Goal: Transaction & Acquisition: Book appointment/travel/reservation

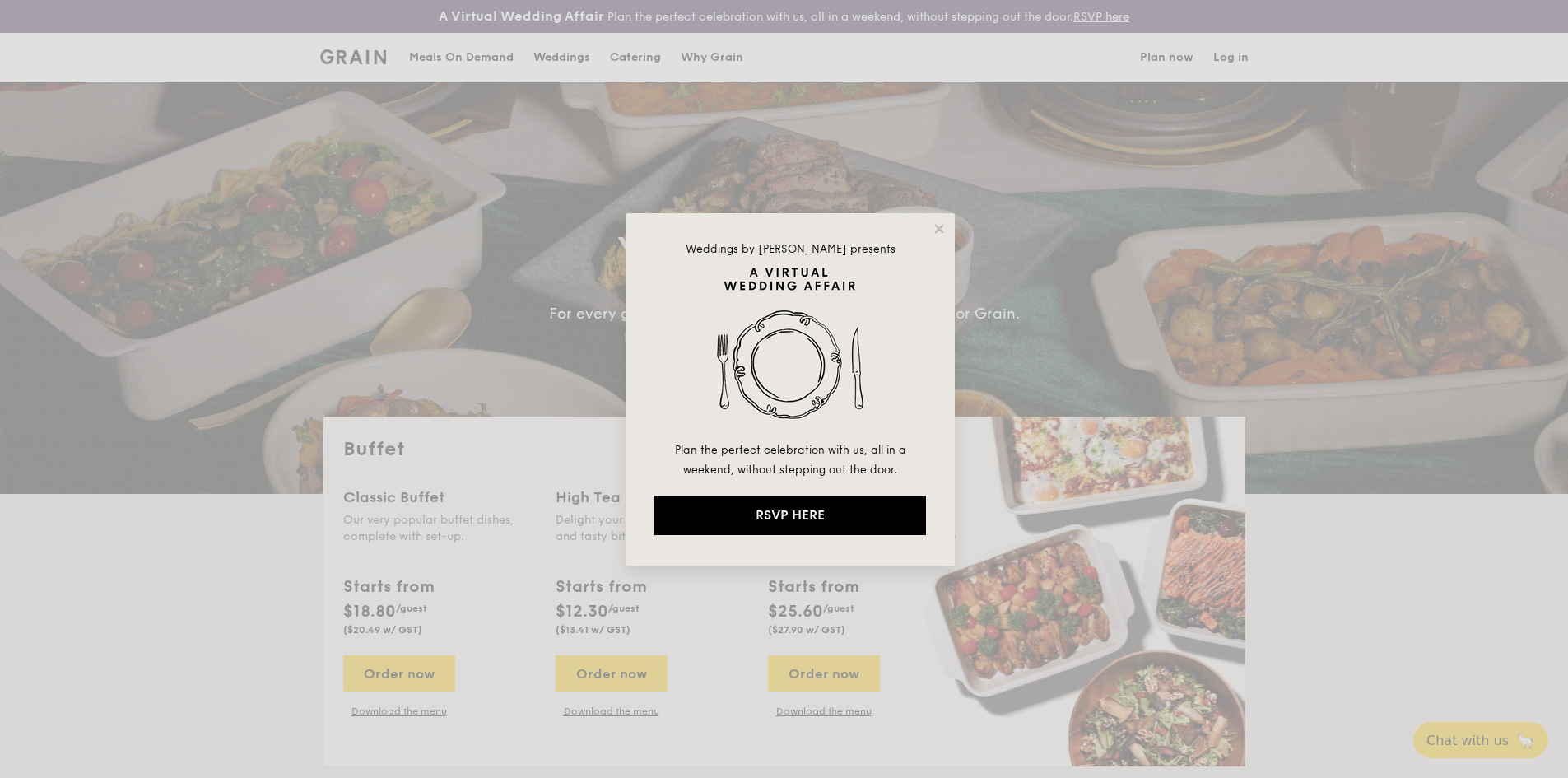
select select
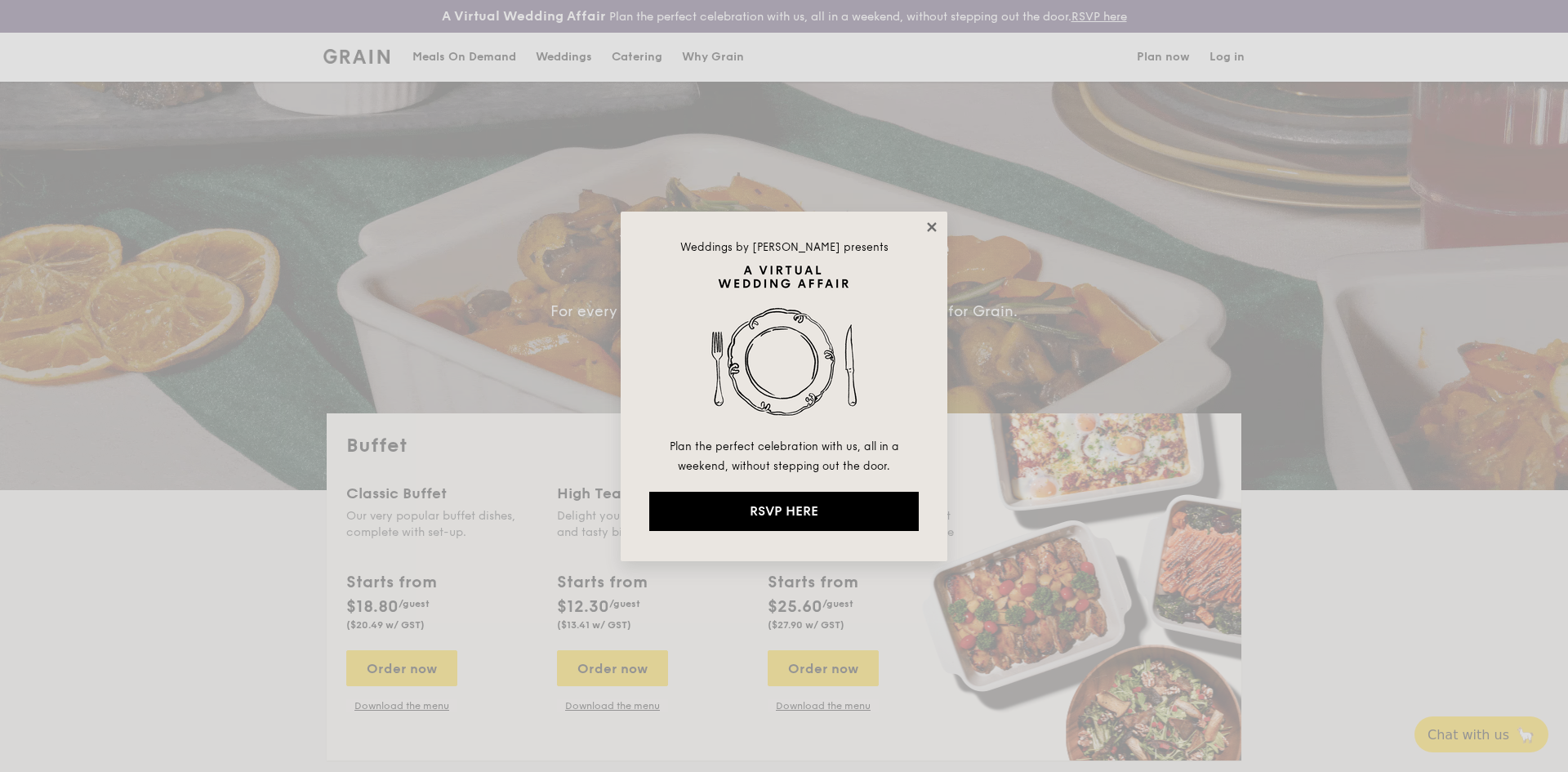
click at [938, 228] on icon at bounding box center [932, 227] width 14 height 14
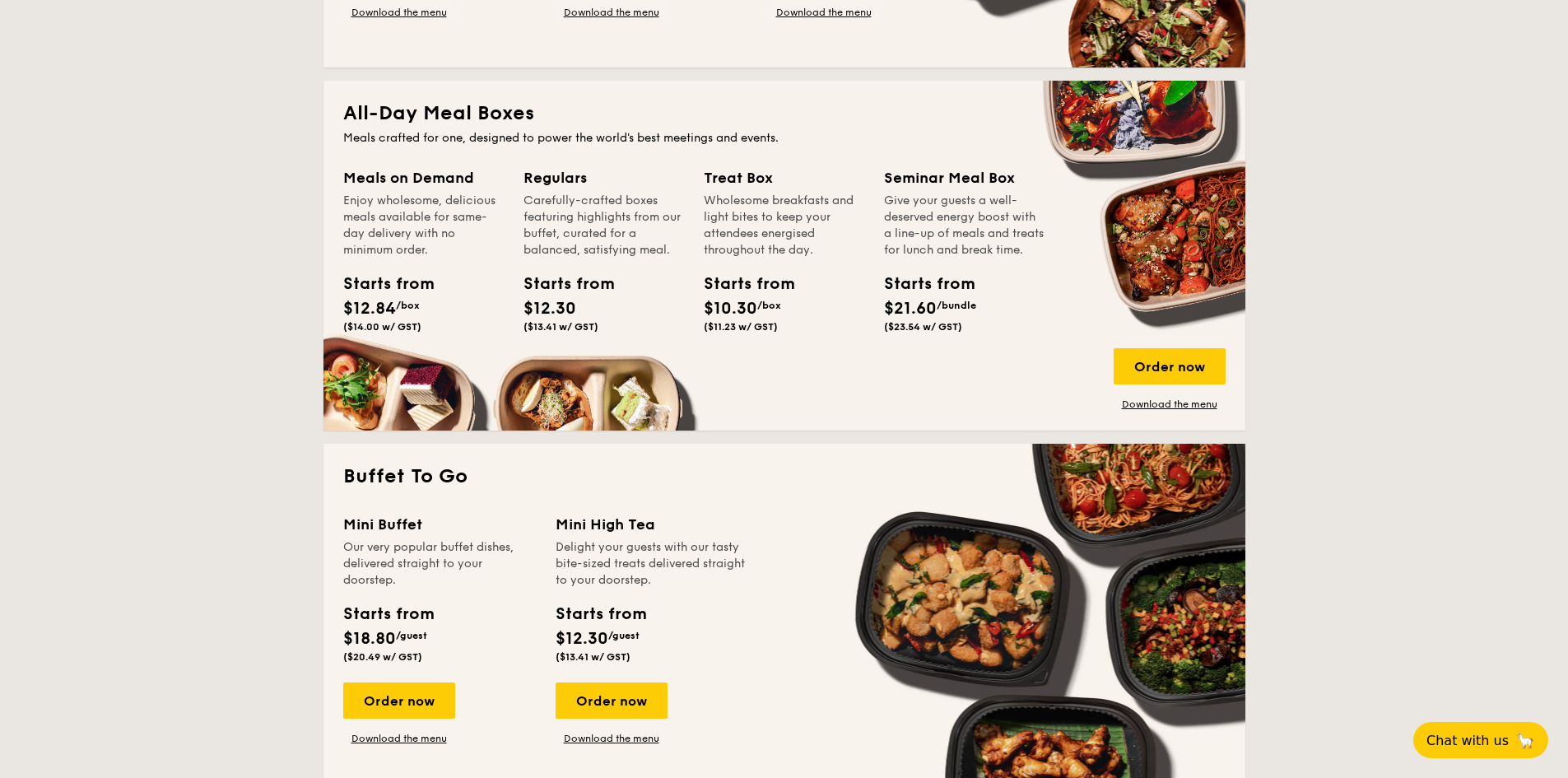
scroll to position [659, 0]
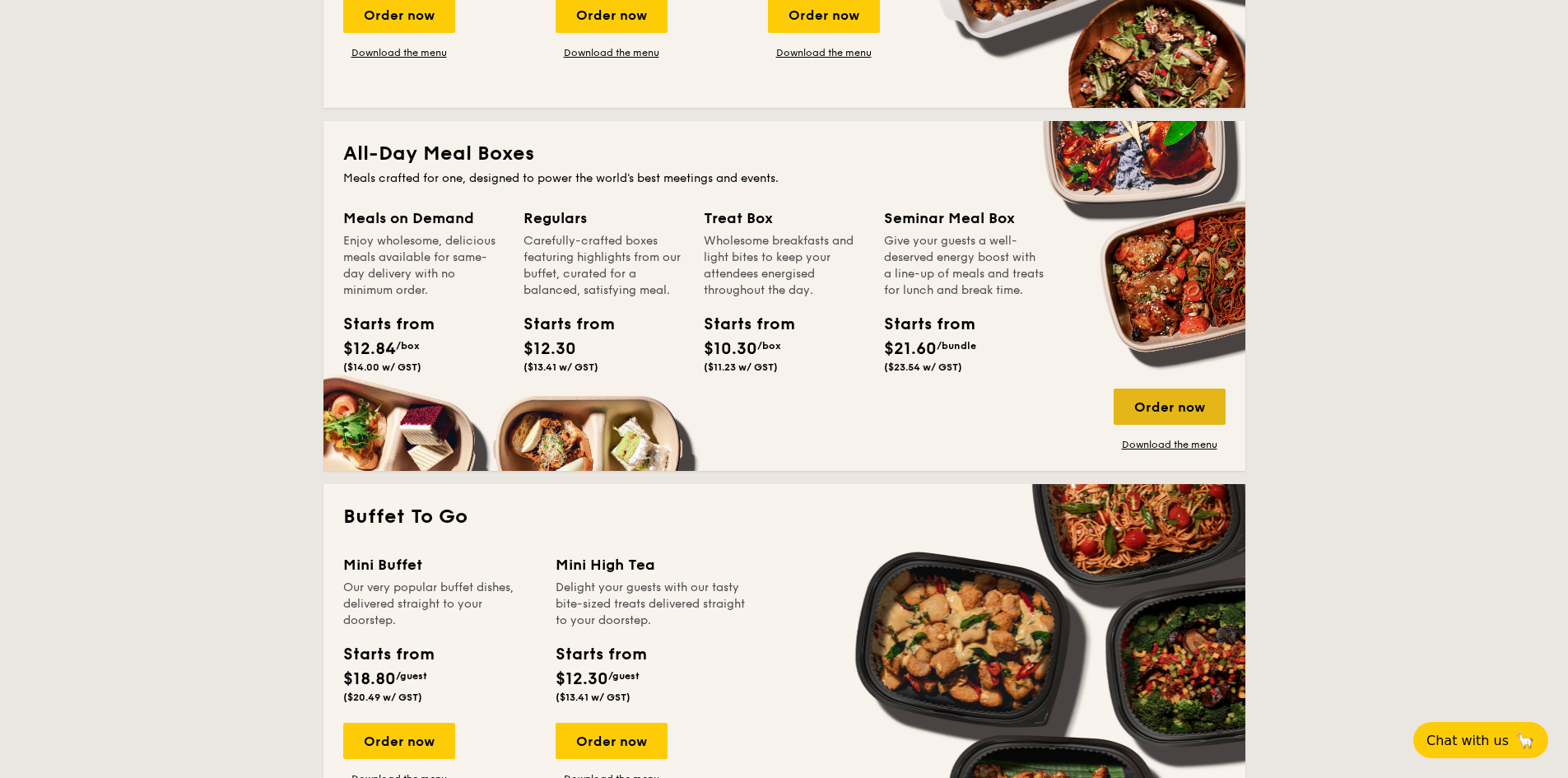
click at [1174, 398] on div "Order now" at bounding box center [1169, 407] width 112 height 36
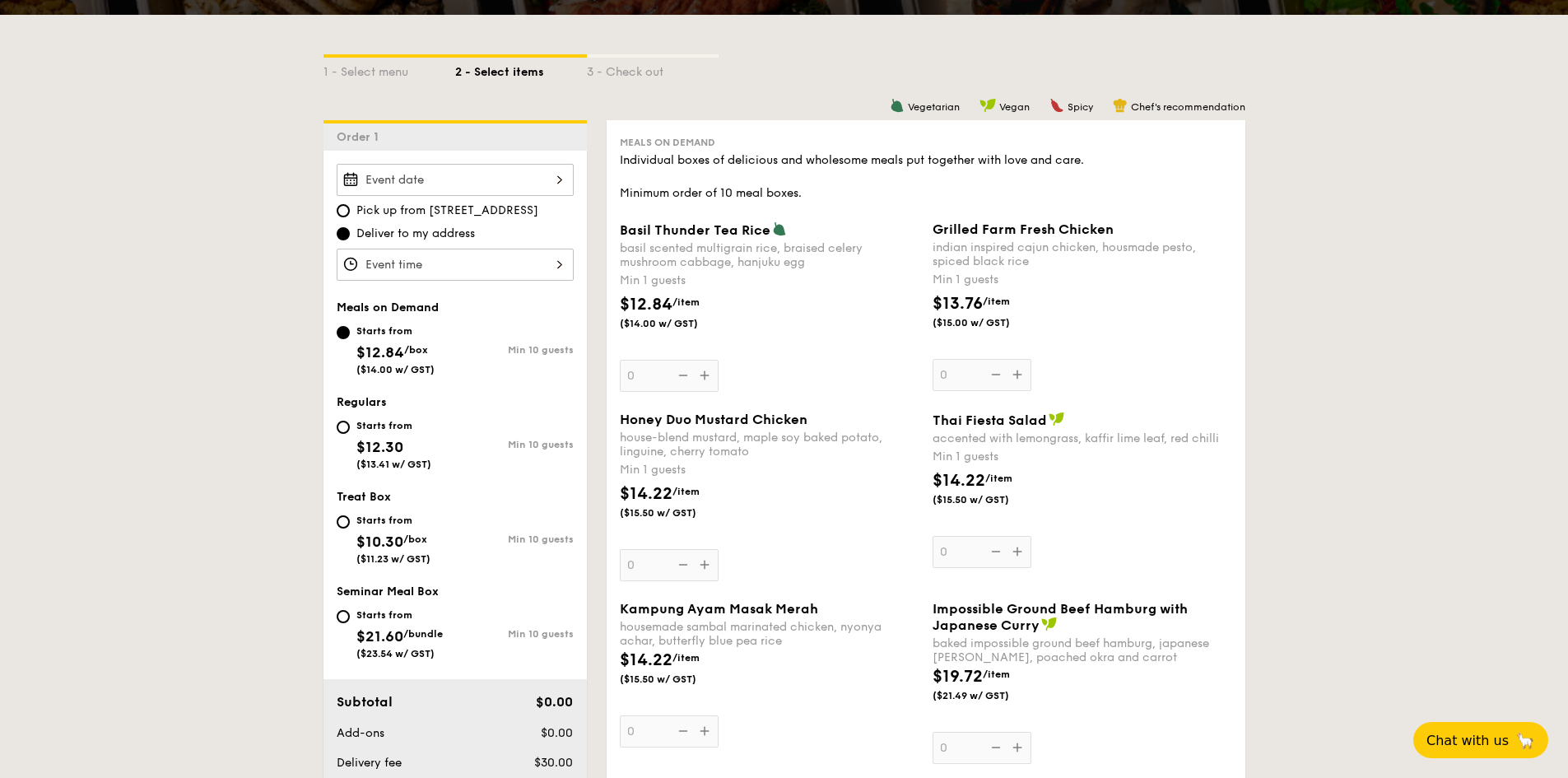
scroll to position [411, 0]
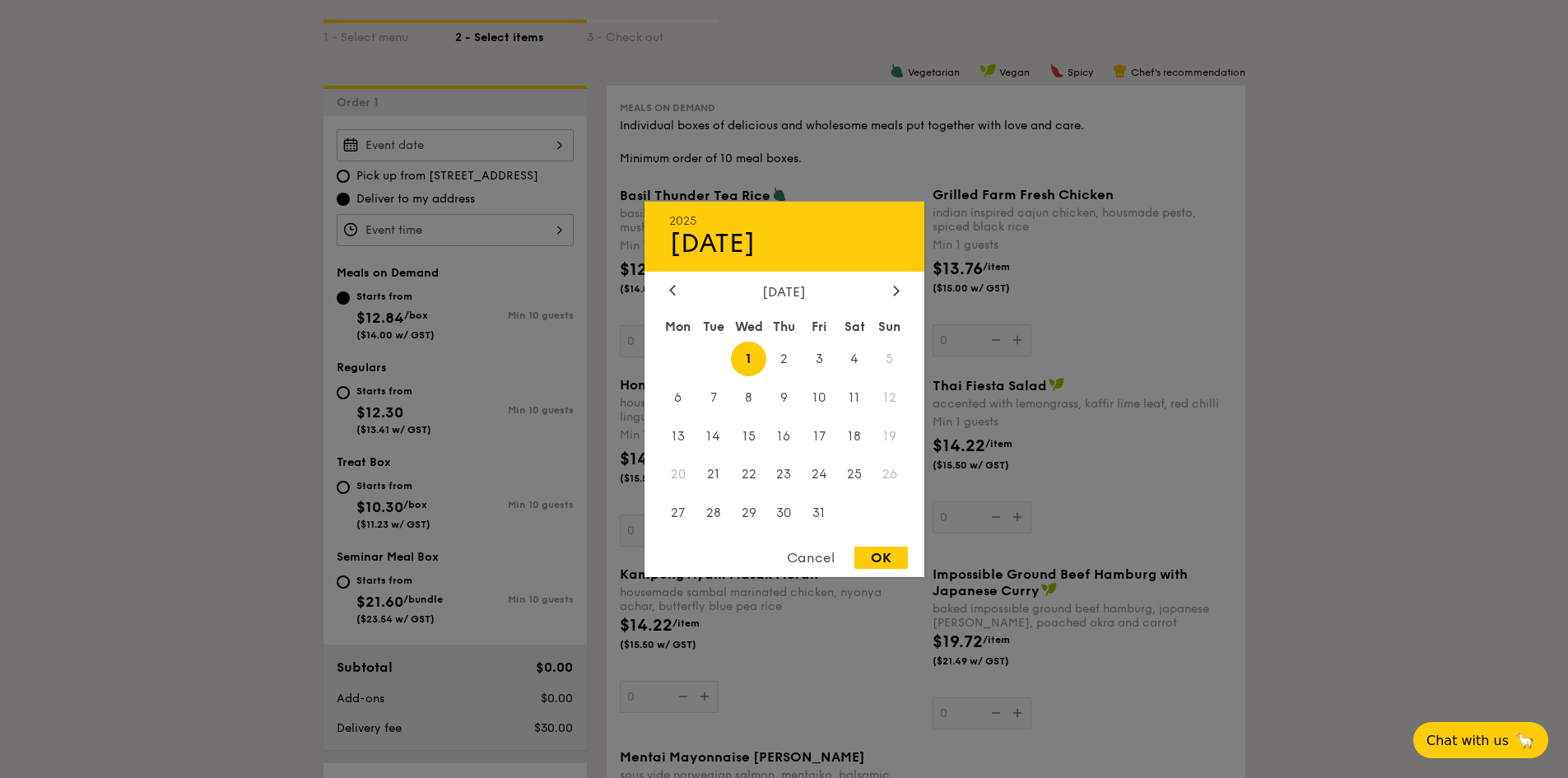
click at [500, 146] on div "2025 Oct [DATE] Tue Wed Thu Fri Sat Sun 1 2 3 4 5 6 7 8 9 10 11 12 13 14 15 16 …" at bounding box center [455, 145] width 237 height 32
click at [823, 355] on span "3" at bounding box center [819, 358] width 36 height 36
click at [872, 559] on div "OK" at bounding box center [881, 557] width 54 height 22
type input "[DATE]"
